Goal: Information Seeking & Learning: Learn about a topic

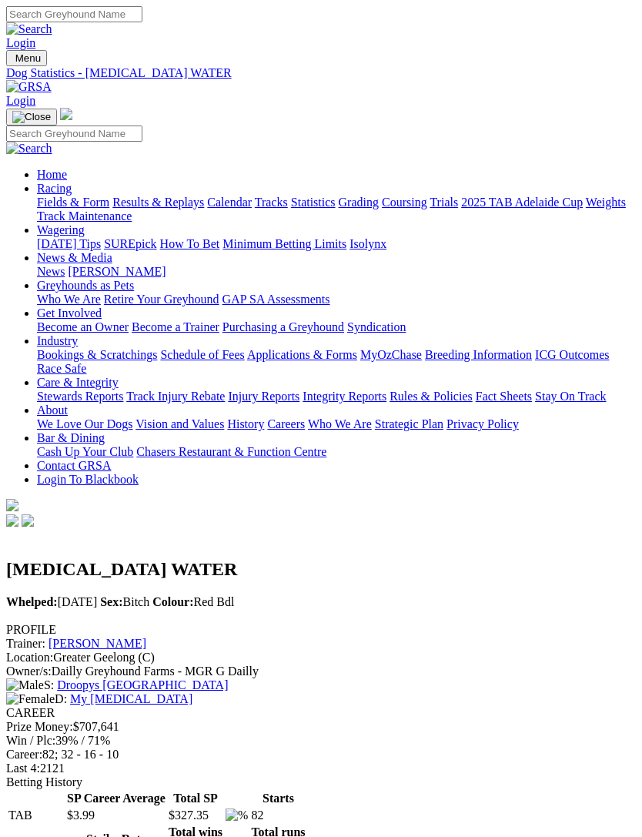
scroll to position [2598, 0]
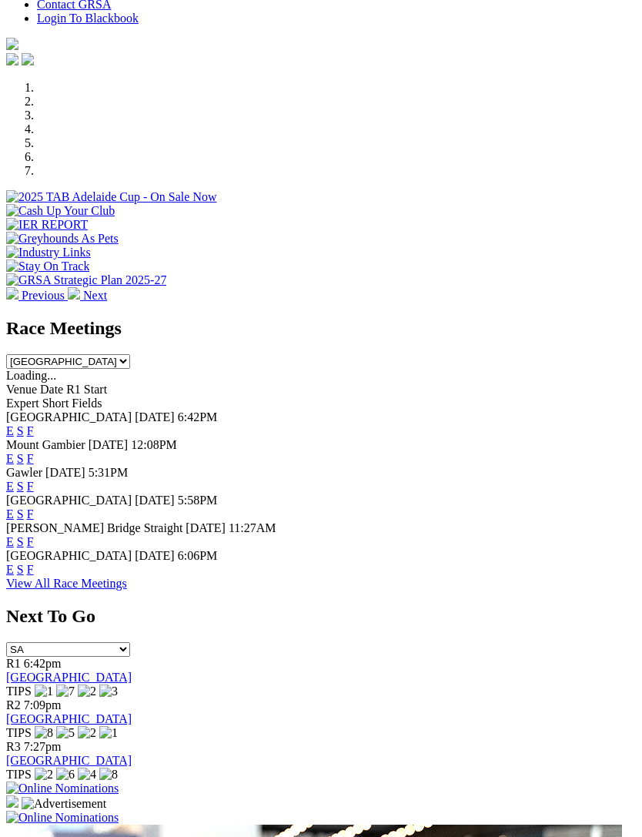
scroll to position [483, 0]
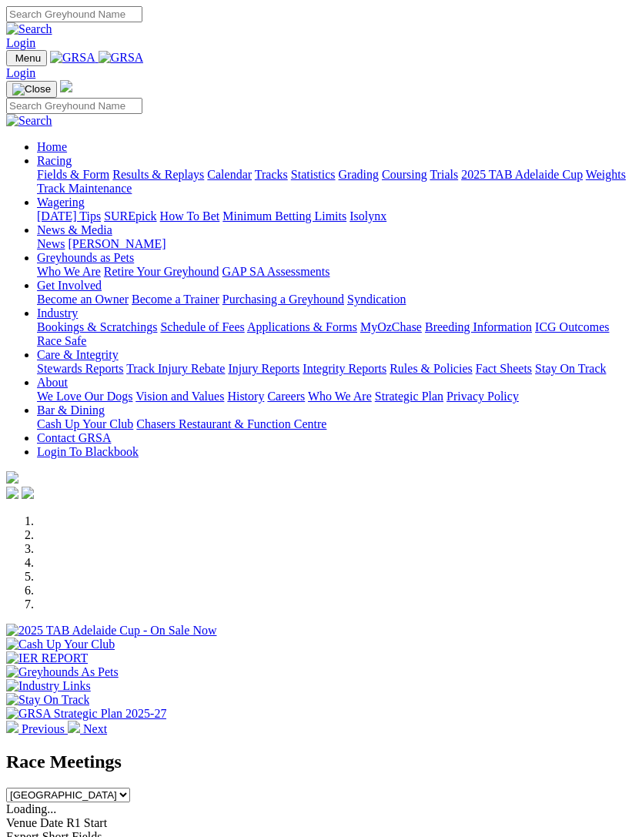
scroll to position [134, 0]
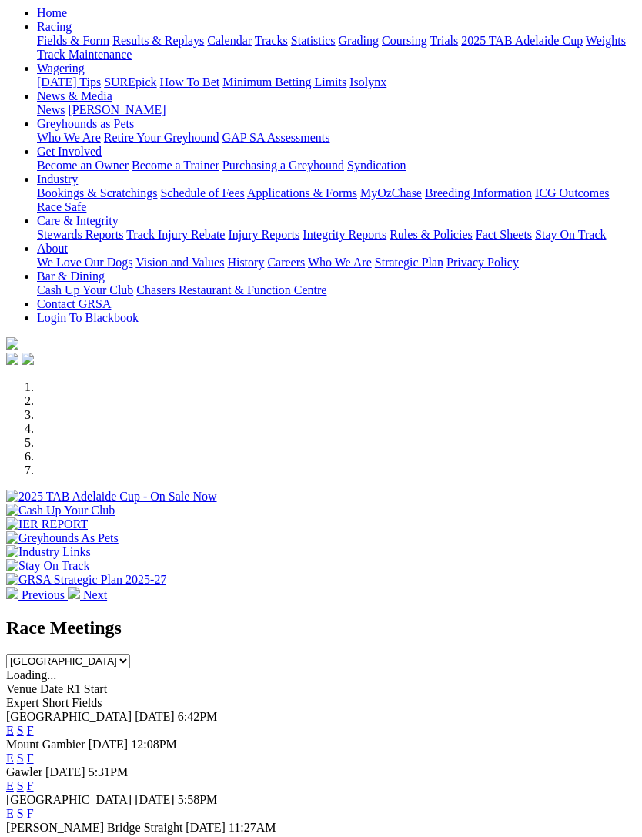
click at [34, 724] on link "F" at bounding box center [30, 730] width 7 height 13
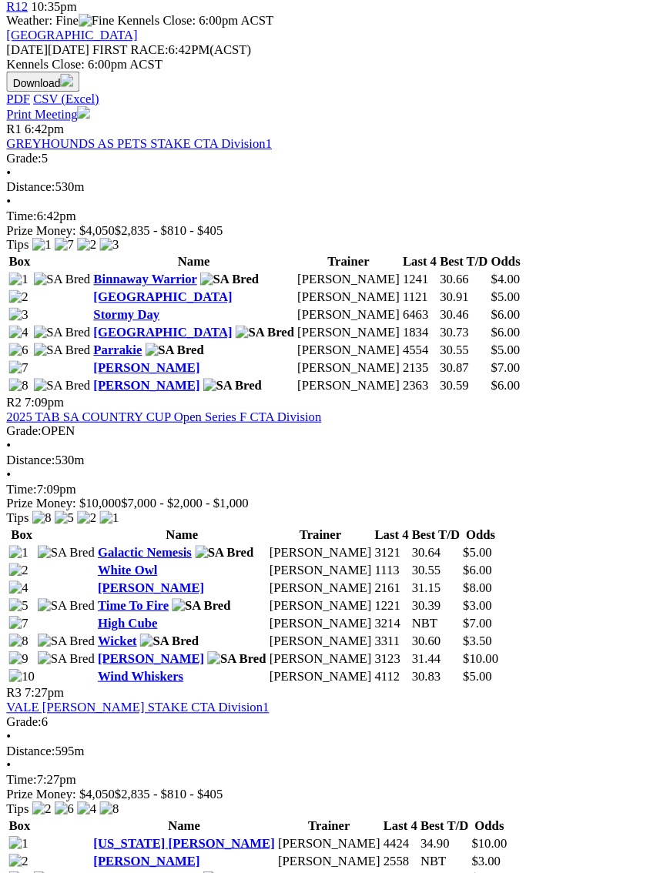
scroll to position [713, 0]
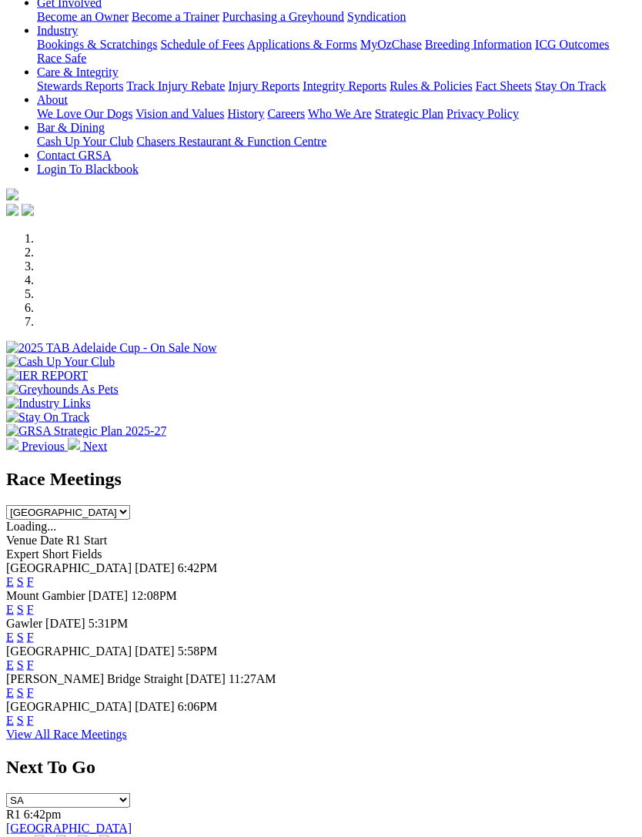
scroll to position [283, 0]
click at [34, 722] on link "F" at bounding box center [30, 720] width 7 height 13
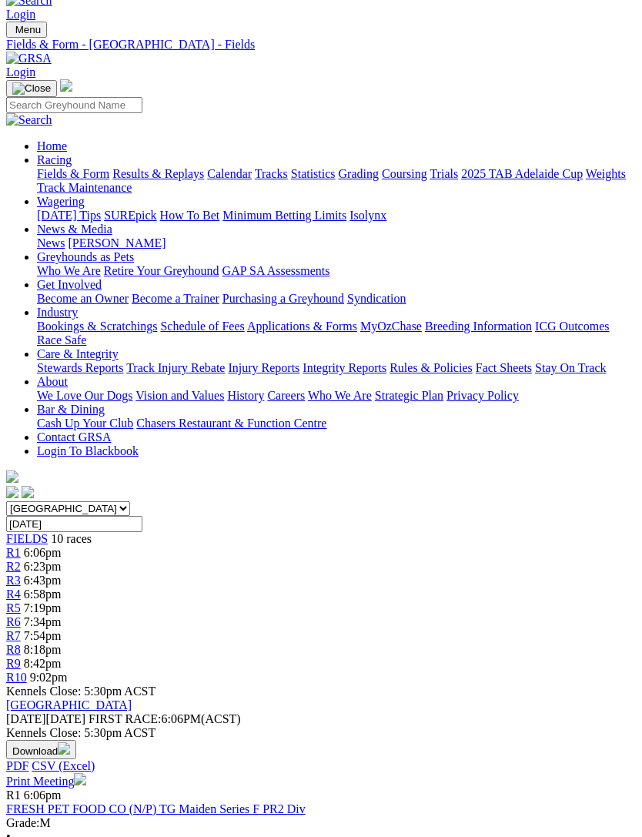
scroll to position [0, 13]
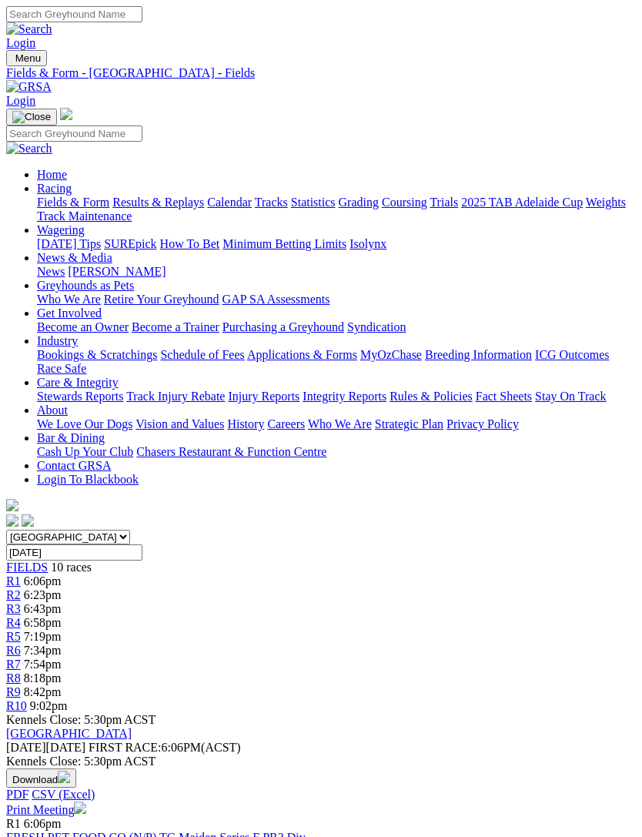
click at [12, 62] on img "Toggle navigation" at bounding box center [12, 62] width 0 height 0
click at [171, 209] on link "Results & Replays" at bounding box center [158, 202] width 92 height 13
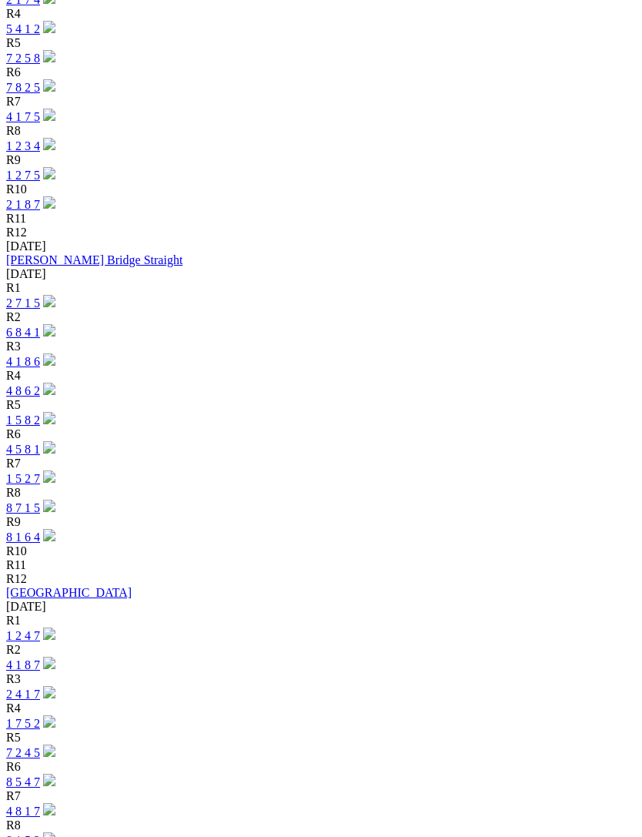
scroll to position [1641, 0]
click at [40, 630] on link "1 2 4 7" at bounding box center [23, 636] width 34 height 13
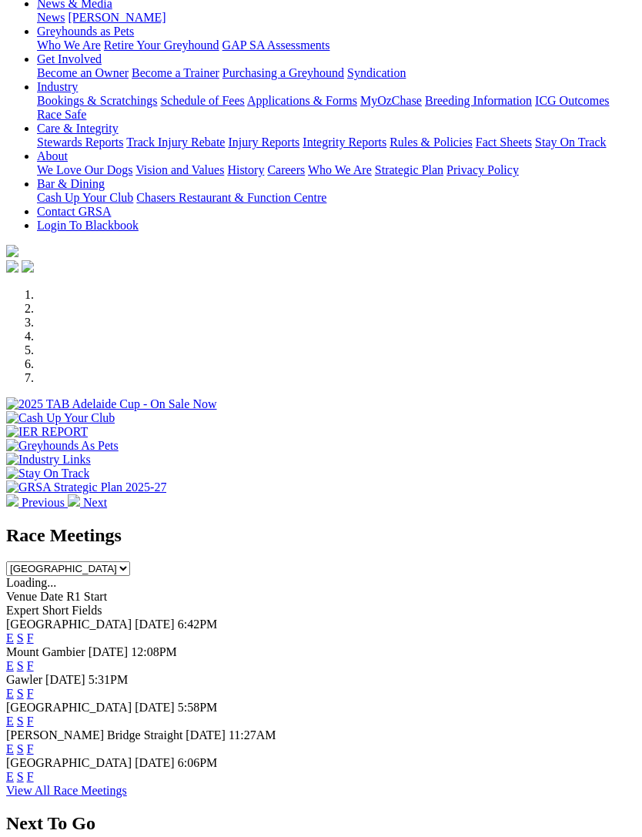
scroll to position [229, 0]
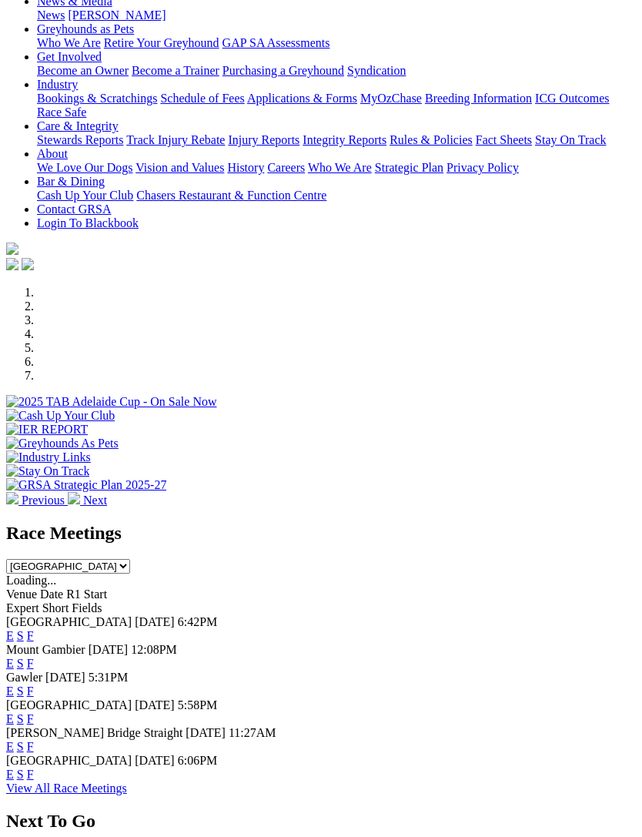
click at [34, 629] on link "F" at bounding box center [30, 635] width 7 height 13
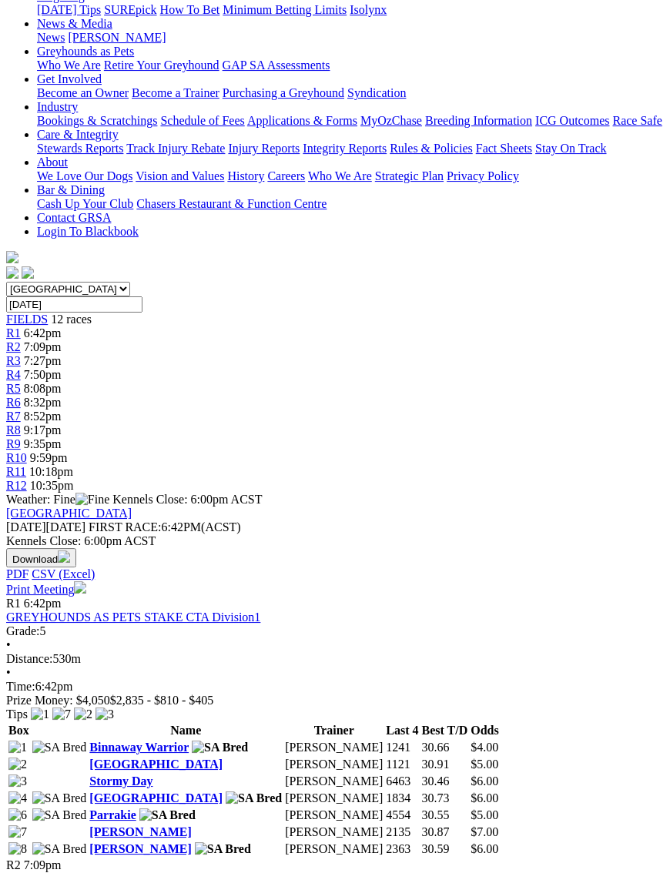
scroll to position [235, 0]
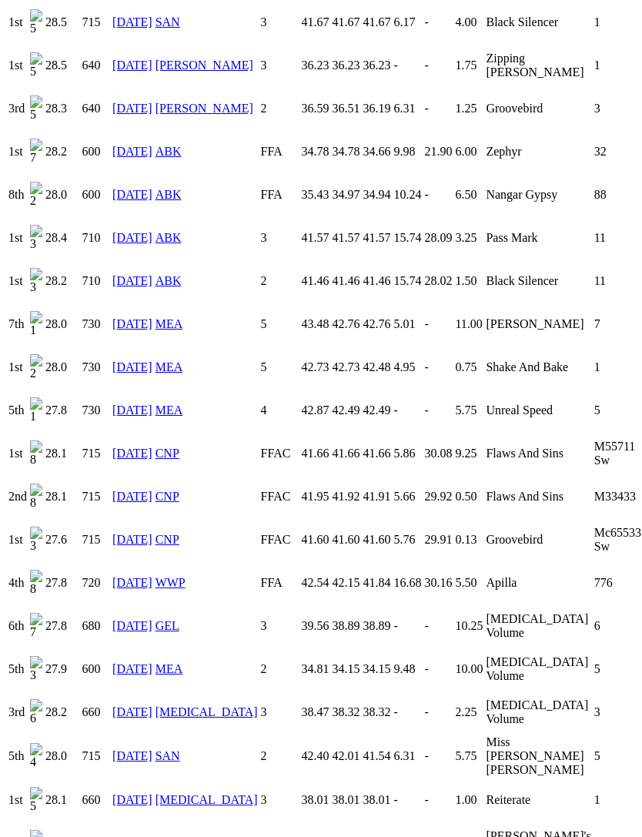
scroll to position [3519, 0]
